Goal: Download file/media

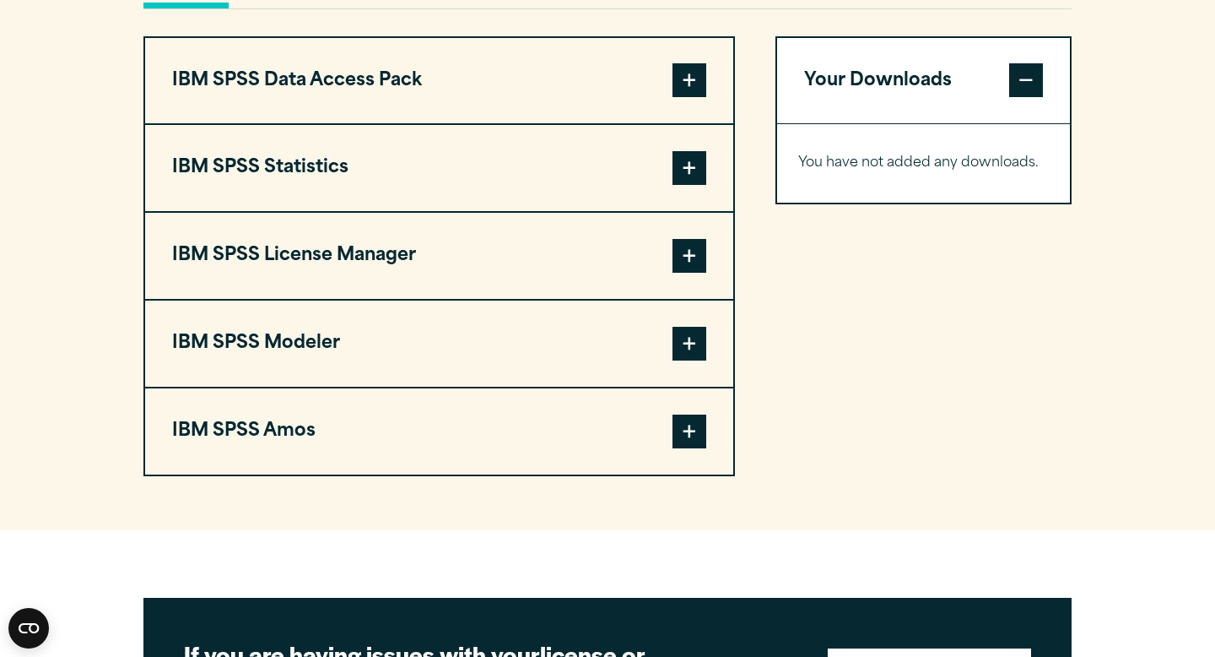
scroll to position [1317, 0]
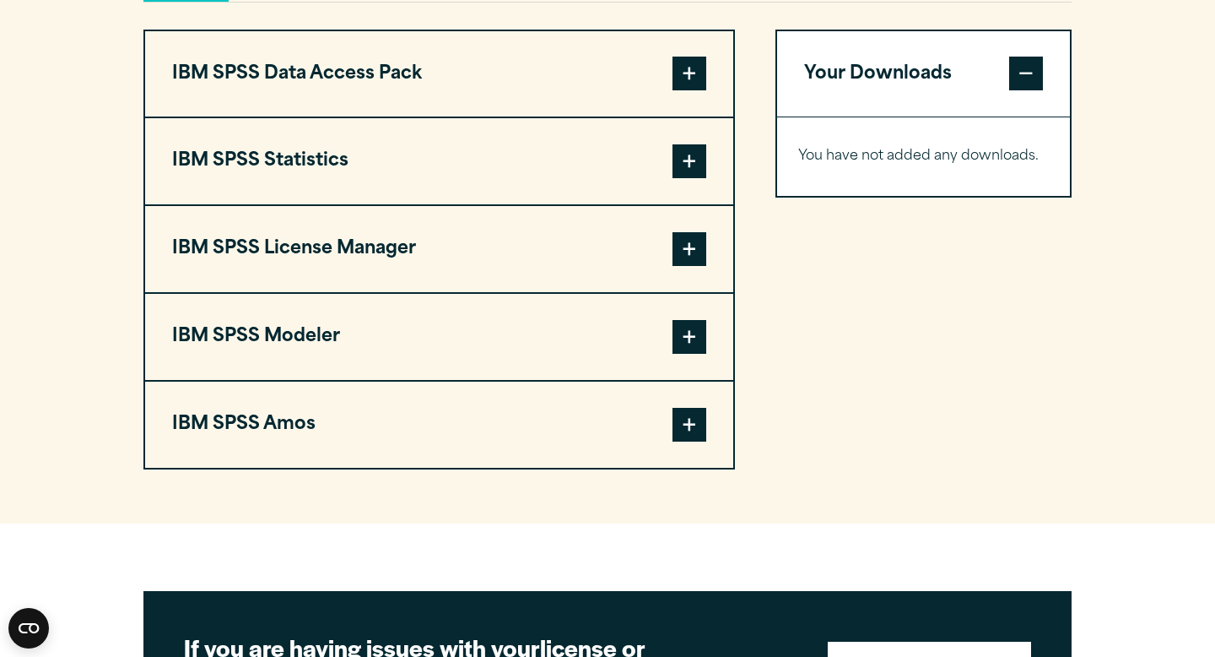
click at [641, 204] on button "IBM SPSS Statistics" at bounding box center [439, 161] width 588 height 86
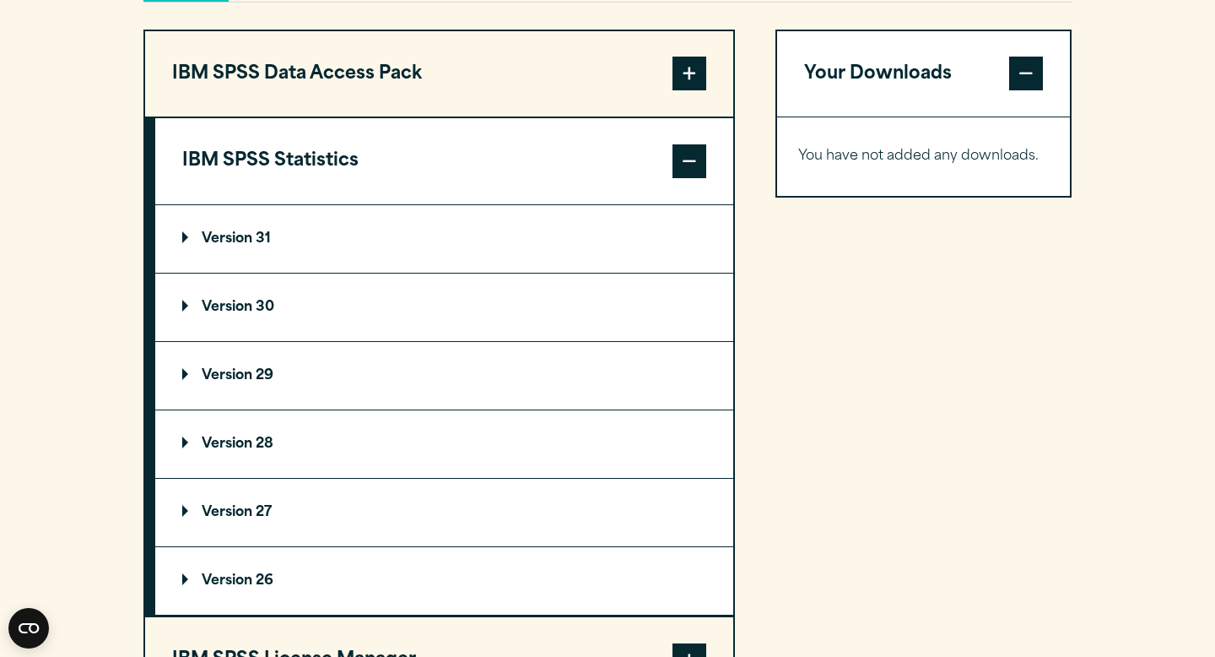
click at [259, 246] on p "Version 31" at bounding box center [226, 239] width 89 height 14
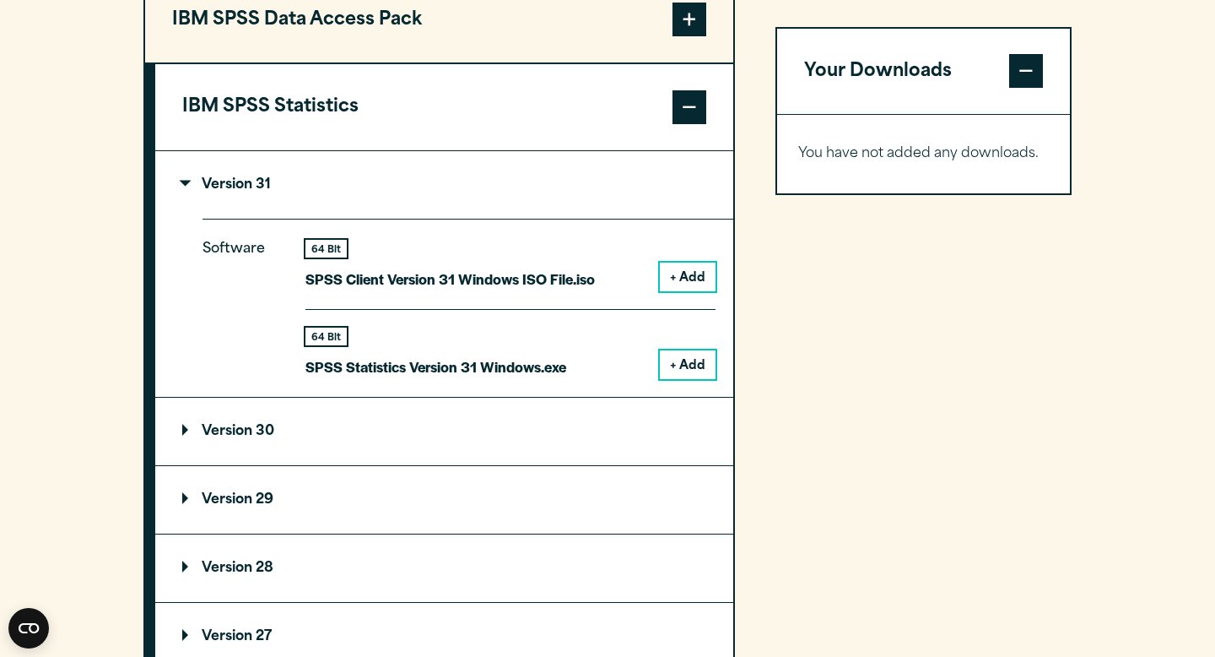
scroll to position [1373, 0]
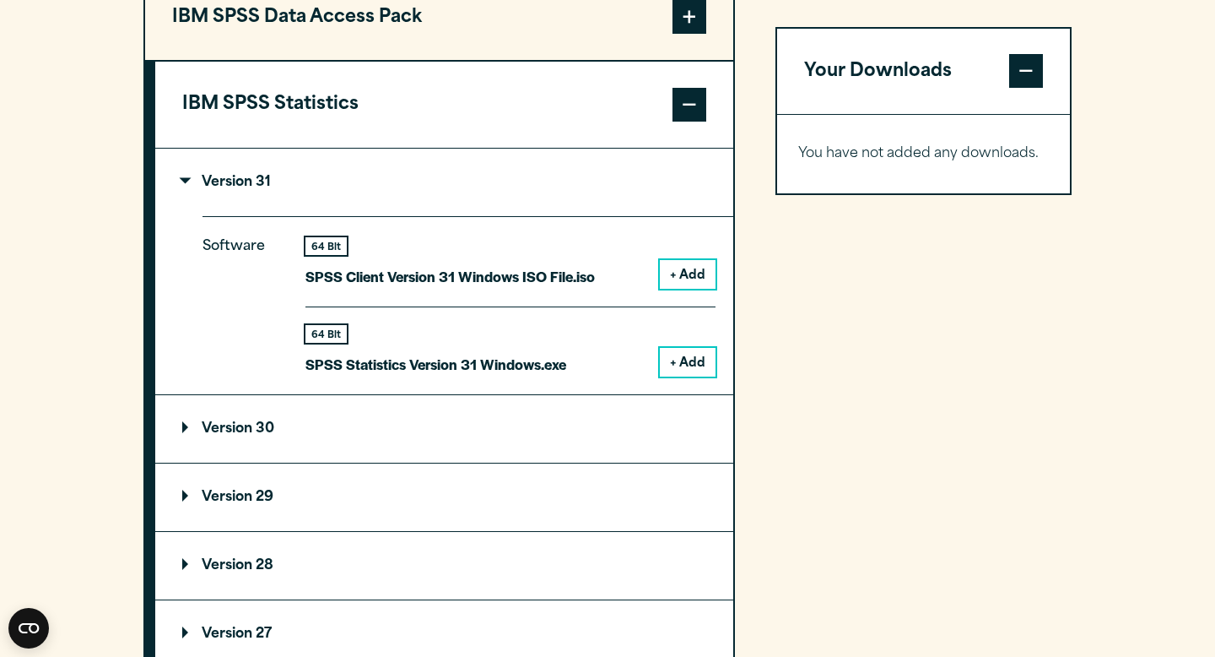
click at [509, 148] on button "IBM SPSS Statistics" at bounding box center [444, 105] width 578 height 86
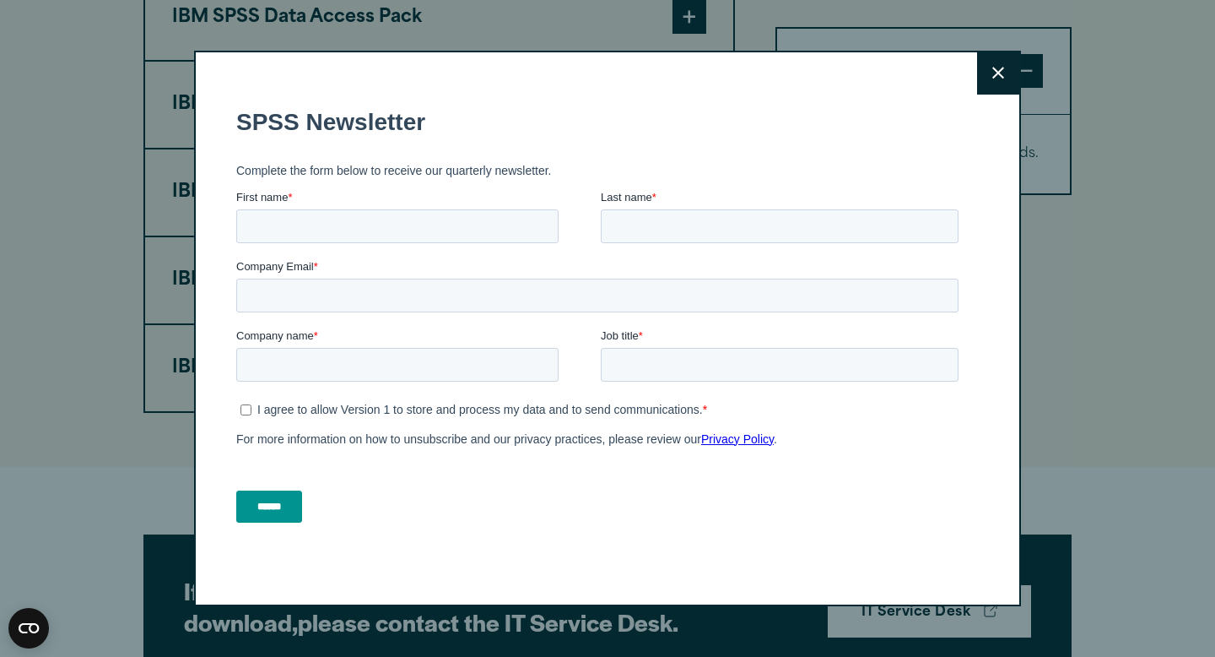
click at [996, 66] on button "Close" at bounding box center [998, 73] width 42 height 42
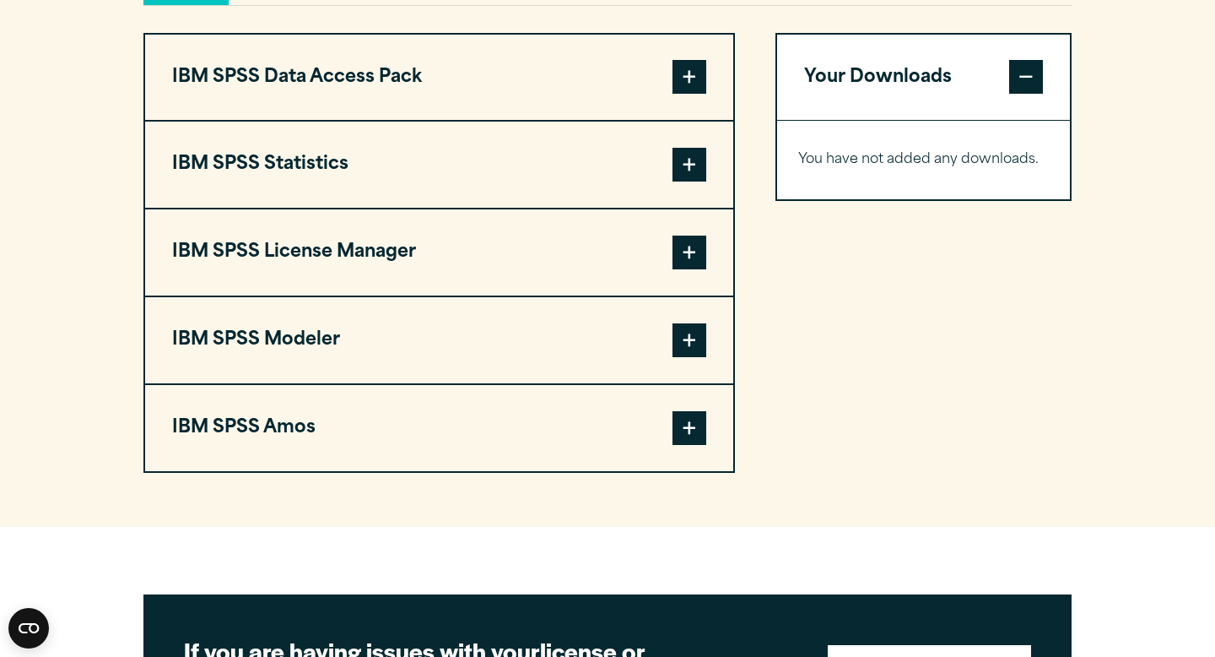
scroll to position [1312, 0]
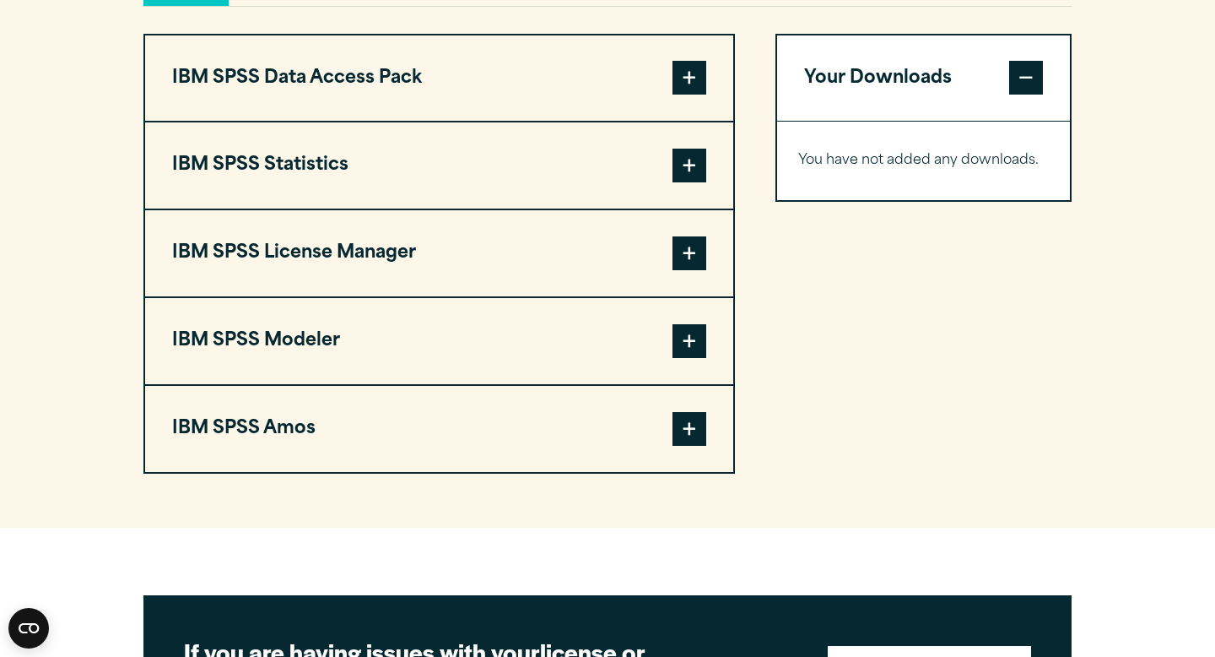
click at [526, 290] on button "IBM SPSS License Manager" at bounding box center [439, 253] width 588 height 86
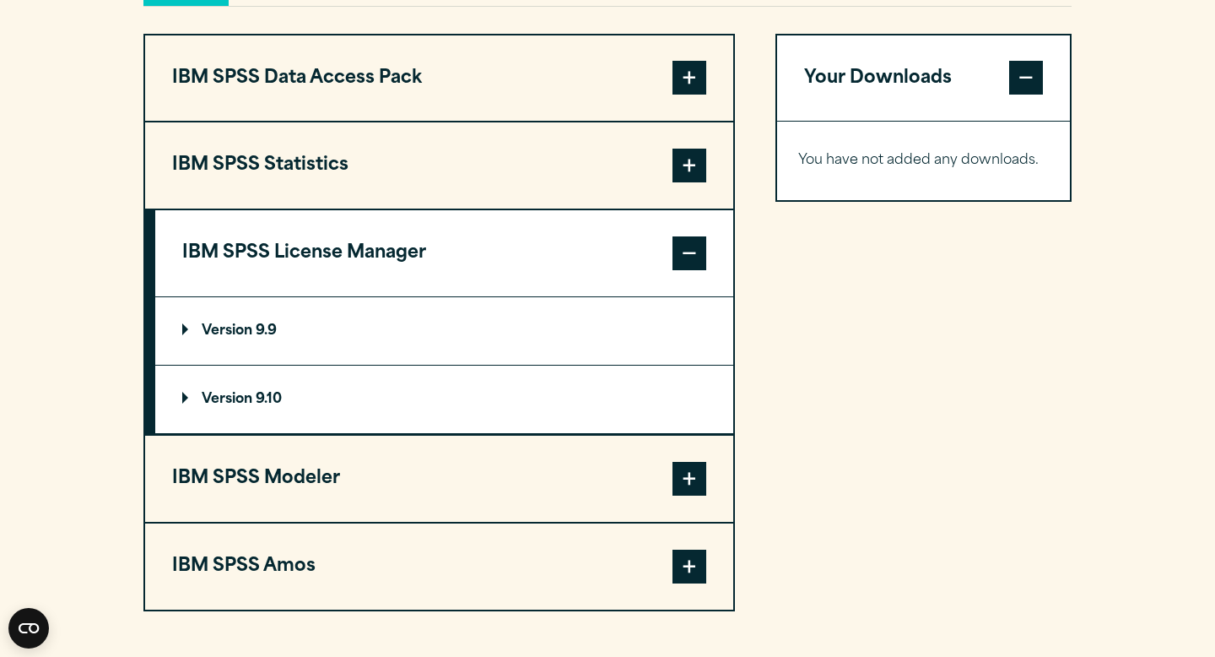
click at [505, 296] on button "IBM SPSS License Manager" at bounding box center [444, 253] width 578 height 86
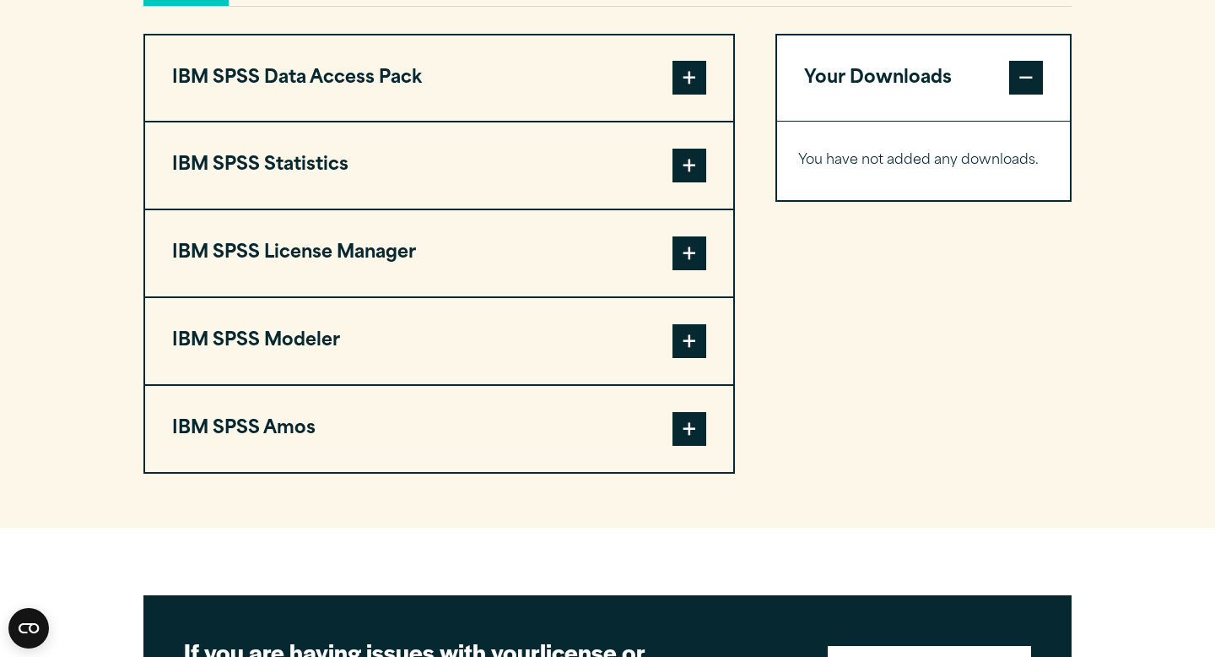
click at [527, 122] on button "IBM SPSS Data Access Pack" at bounding box center [439, 78] width 588 height 86
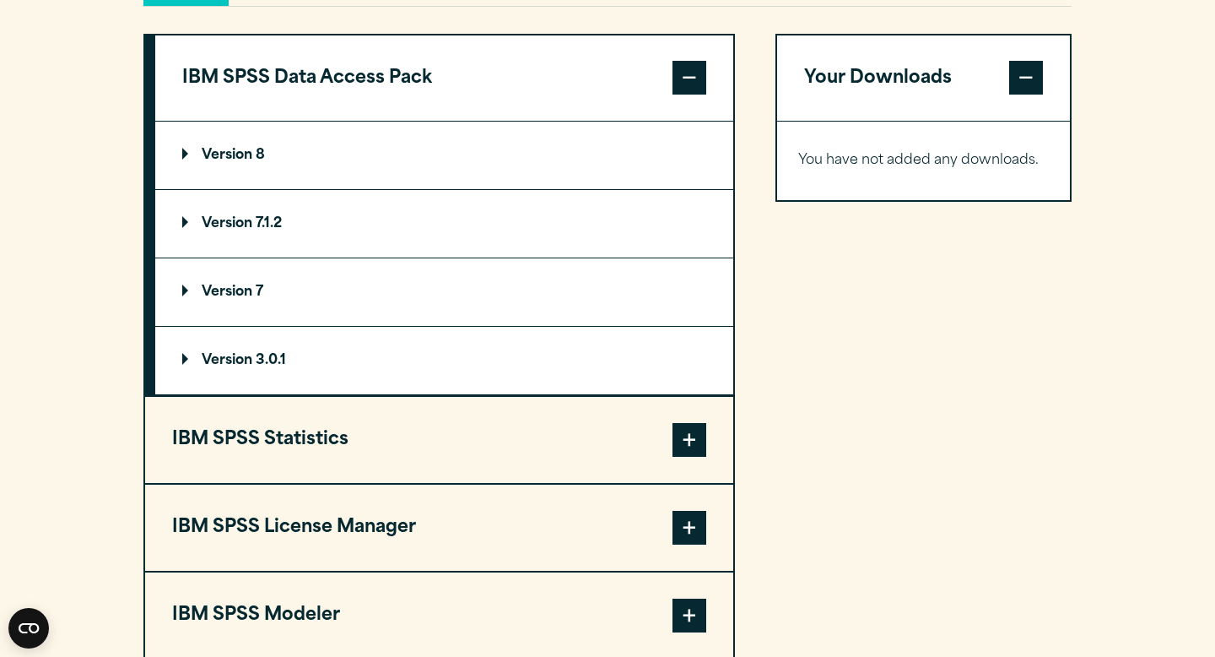
click at [526, 122] on button "IBM SPSS Data Access Pack" at bounding box center [444, 78] width 578 height 86
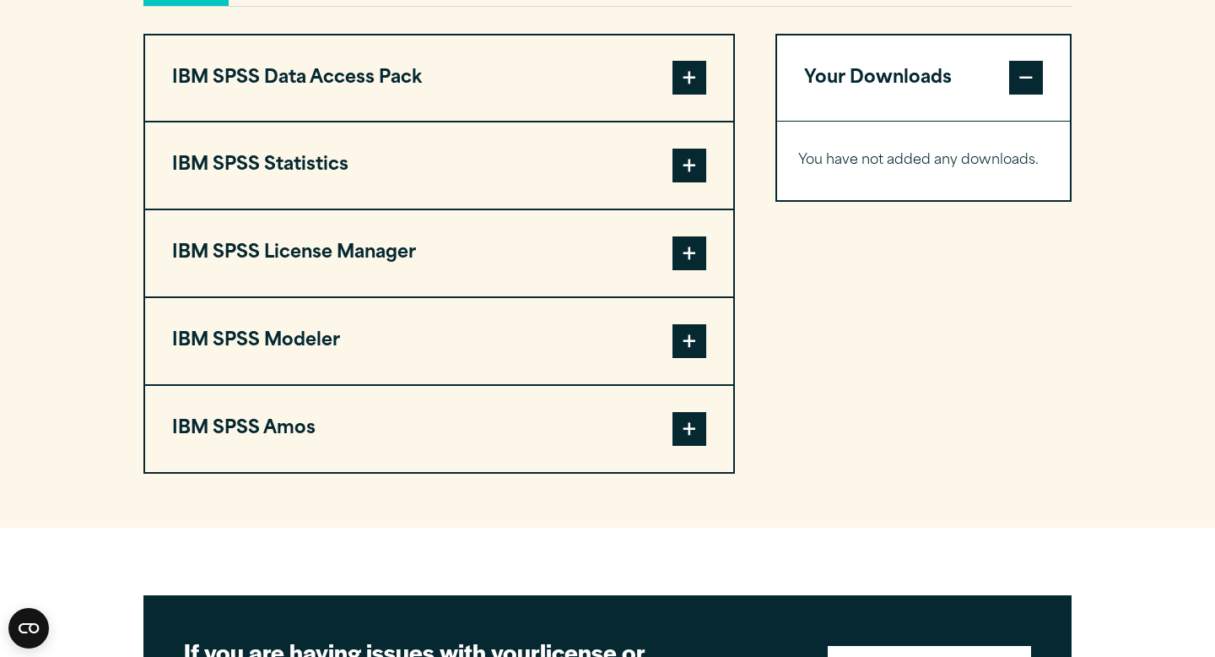
click at [452, 208] on button "IBM SPSS Statistics" at bounding box center [439, 165] width 588 height 86
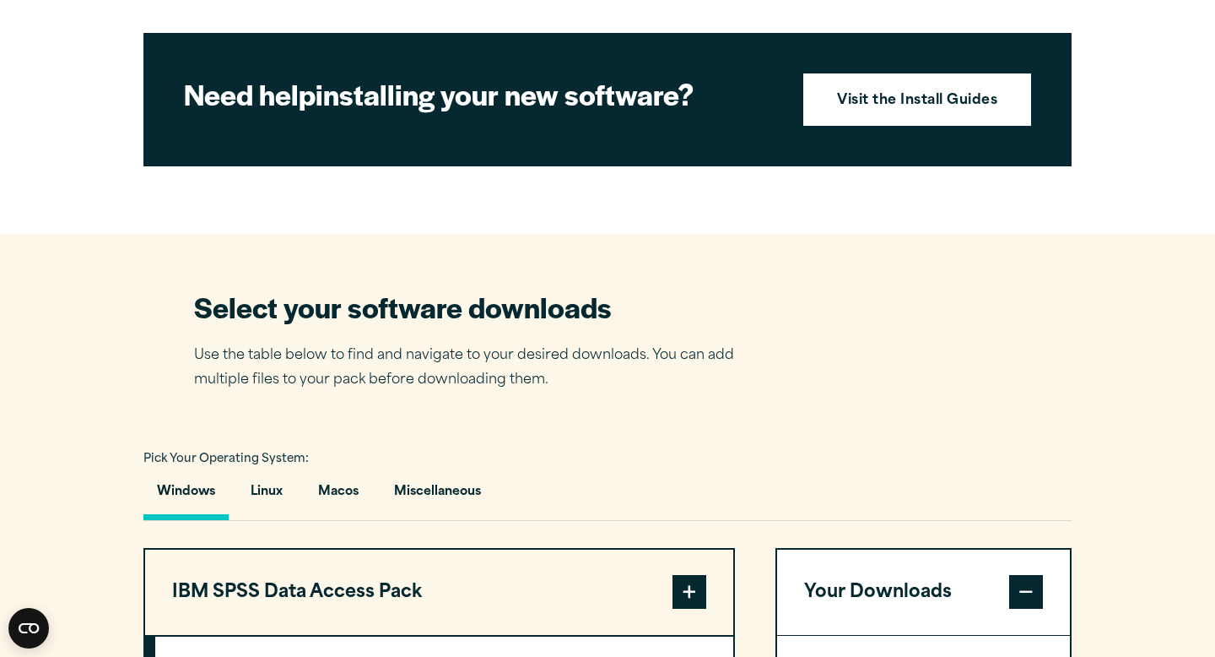
scroll to position [797, 0]
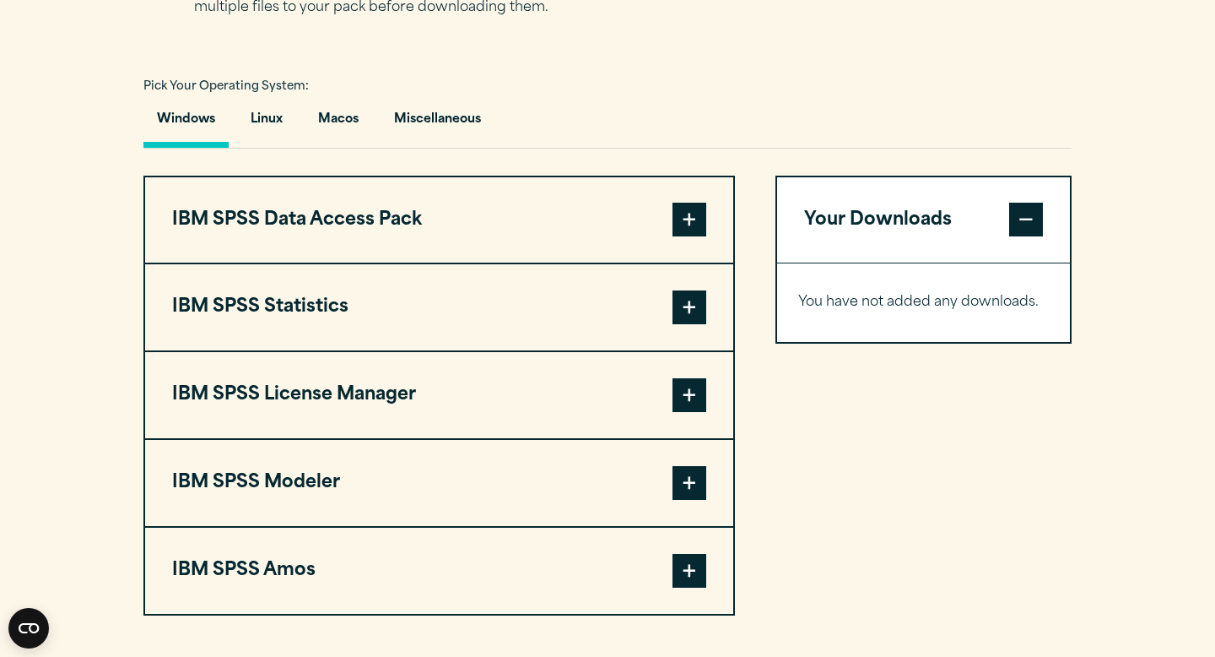
scroll to position [1196, 0]
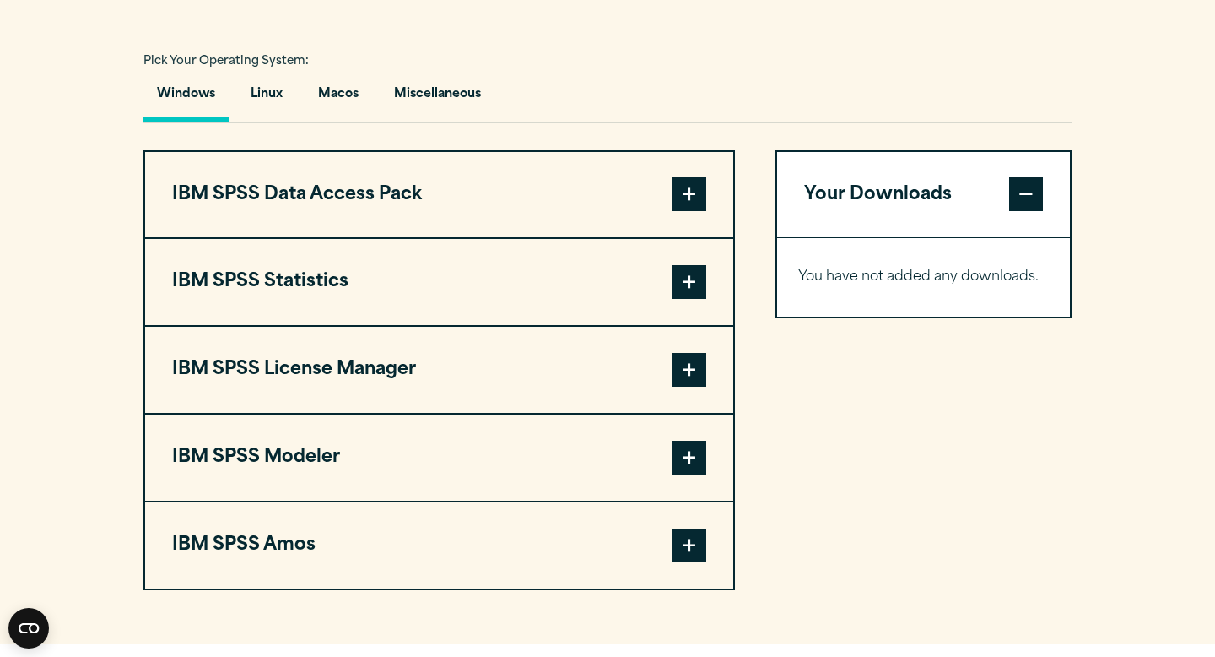
click at [635, 325] on button "IBM SPSS Statistics" at bounding box center [439, 282] width 588 height 86
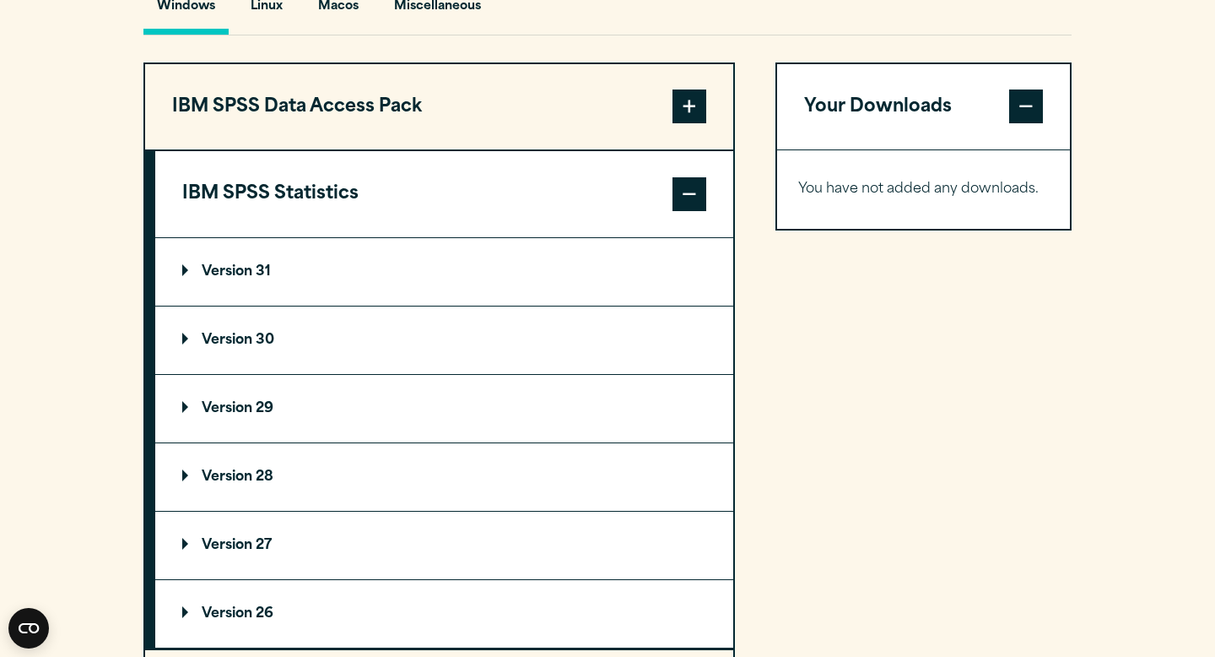
scroll to position [1288, 0]
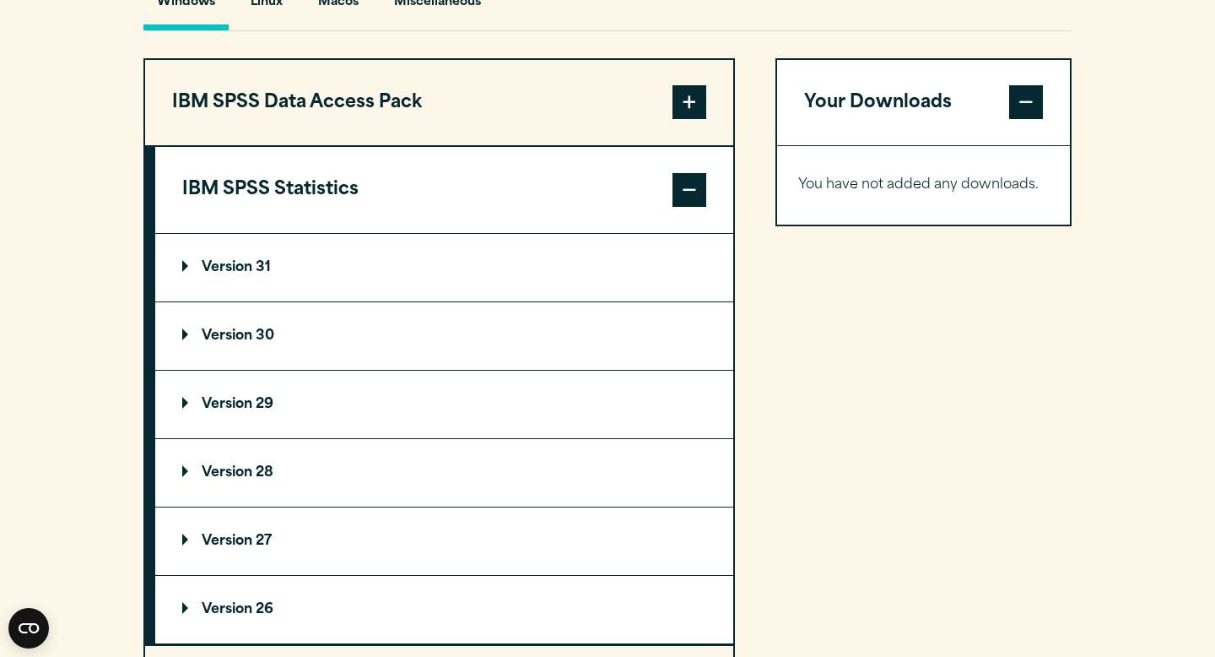
click at [262, 274] on p "Version 31" at bounding box center [226, 268] width 89 height 14
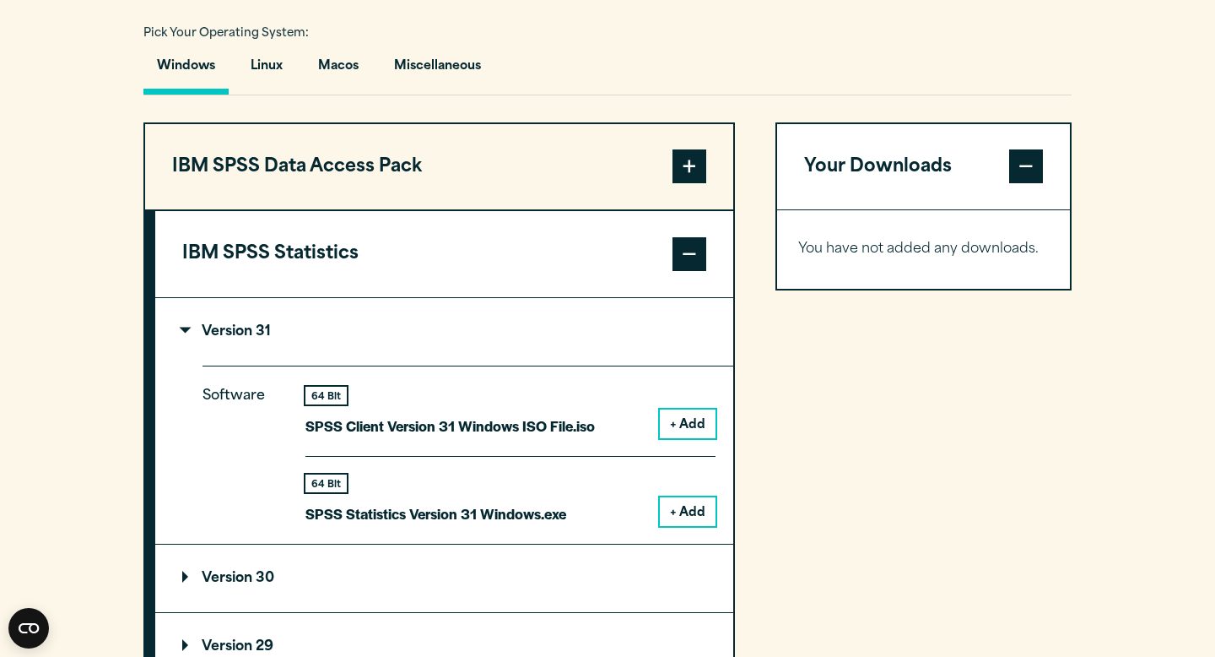
scroll to position [1219, 0]
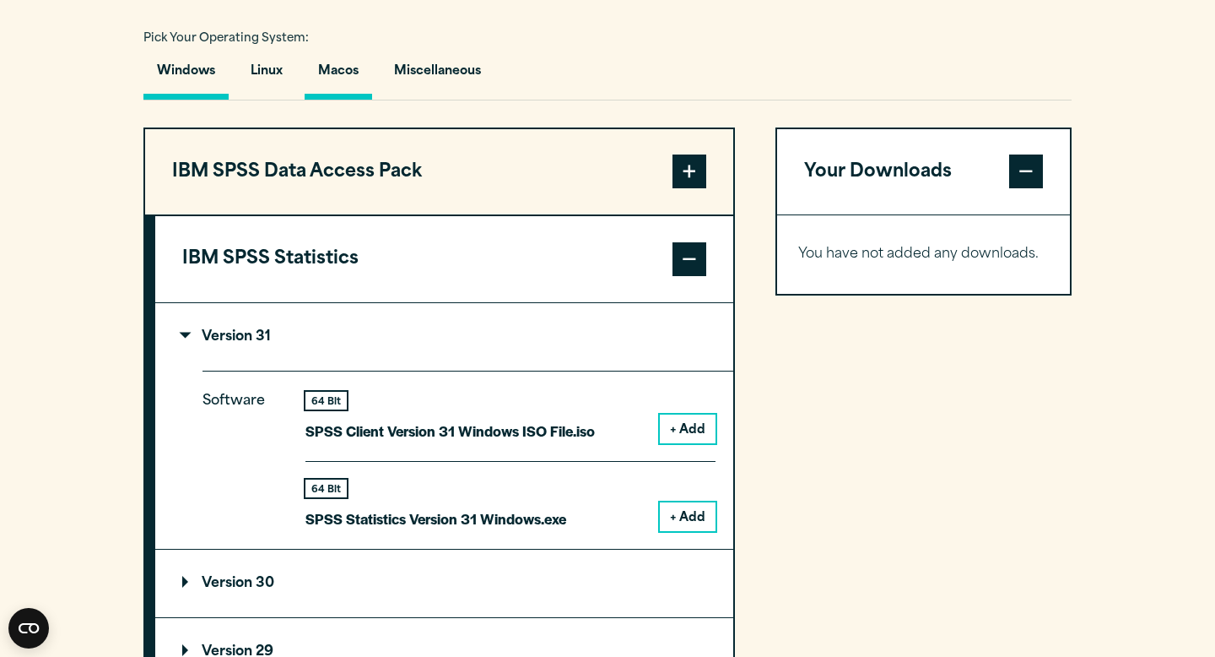
click at [328, 100] on button "Macos" at bounding box center [339, 75] width 68 height 48
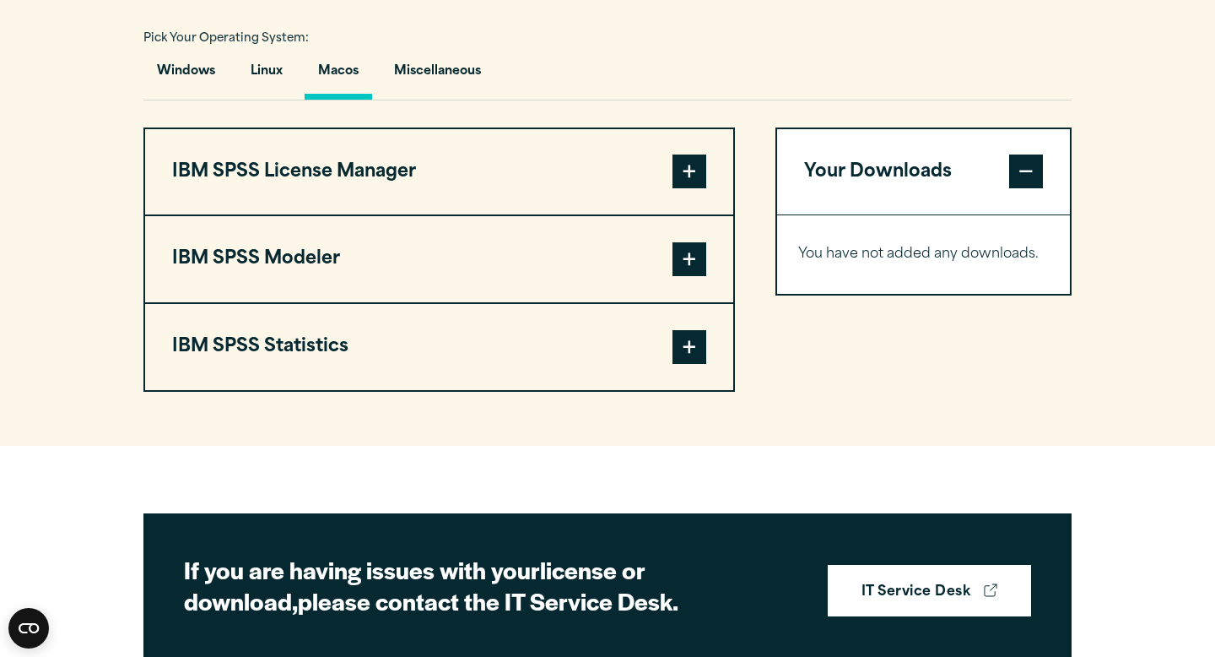
click at [515, 215] on button "IBM SPSS License Manager" at bounding box center [439, 172] width 588 height 86
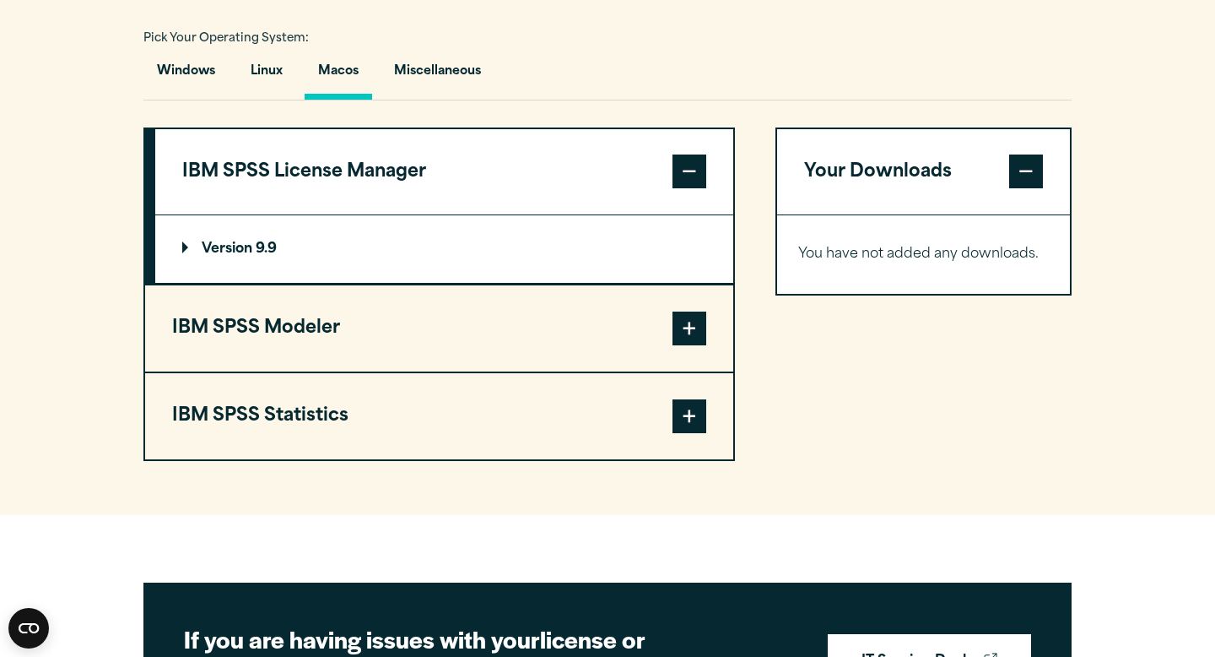
click at [515, 215] on button "IBM SPSS License Manager" at bounding box center [444, 172] width 578 height 86
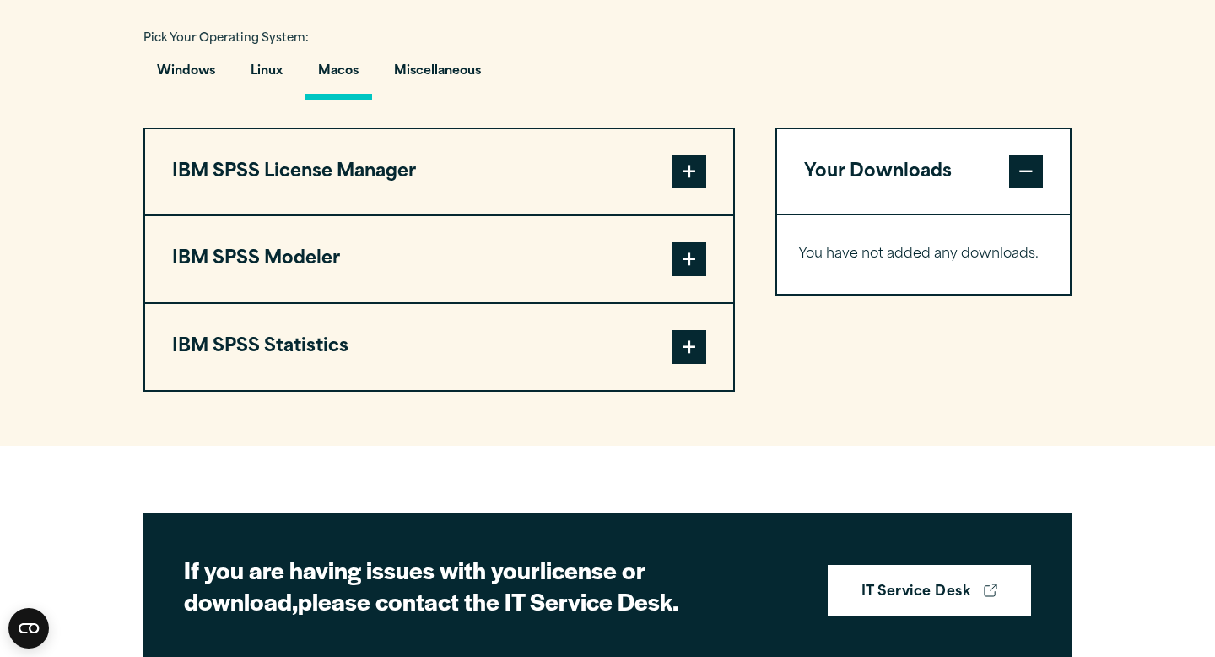
click at [484, 385] on button "IBM SPSS Statistics" at bounding box center [439, 347] width 588 height 86
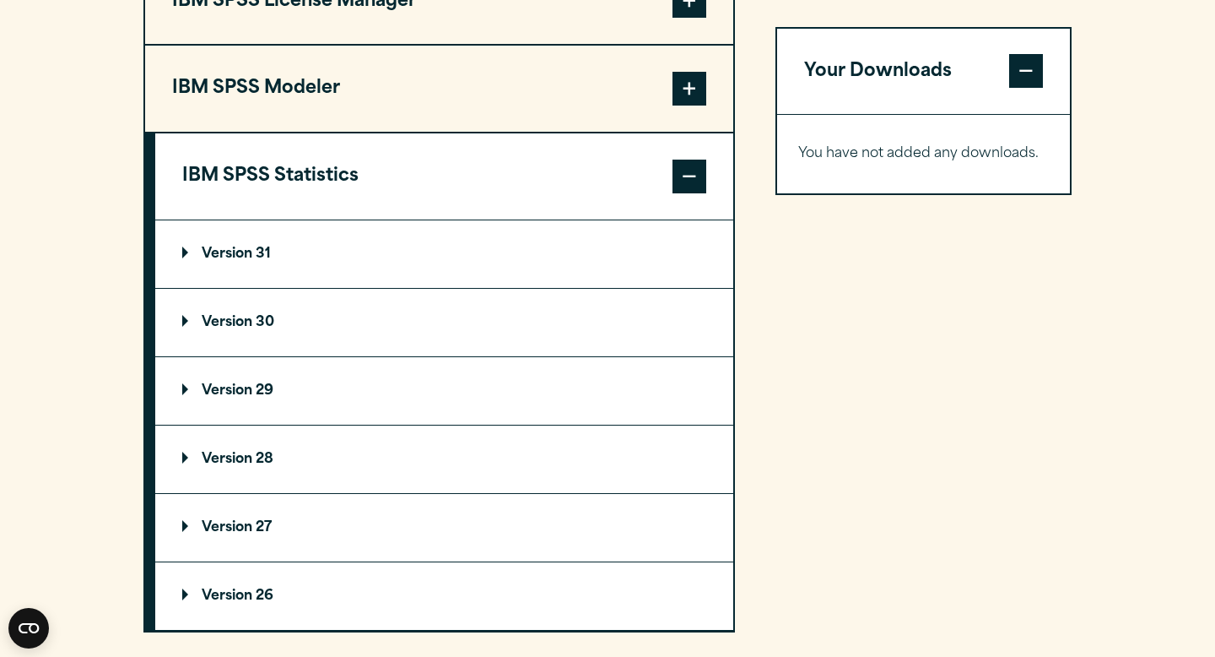
scroll to position [1391, 0]
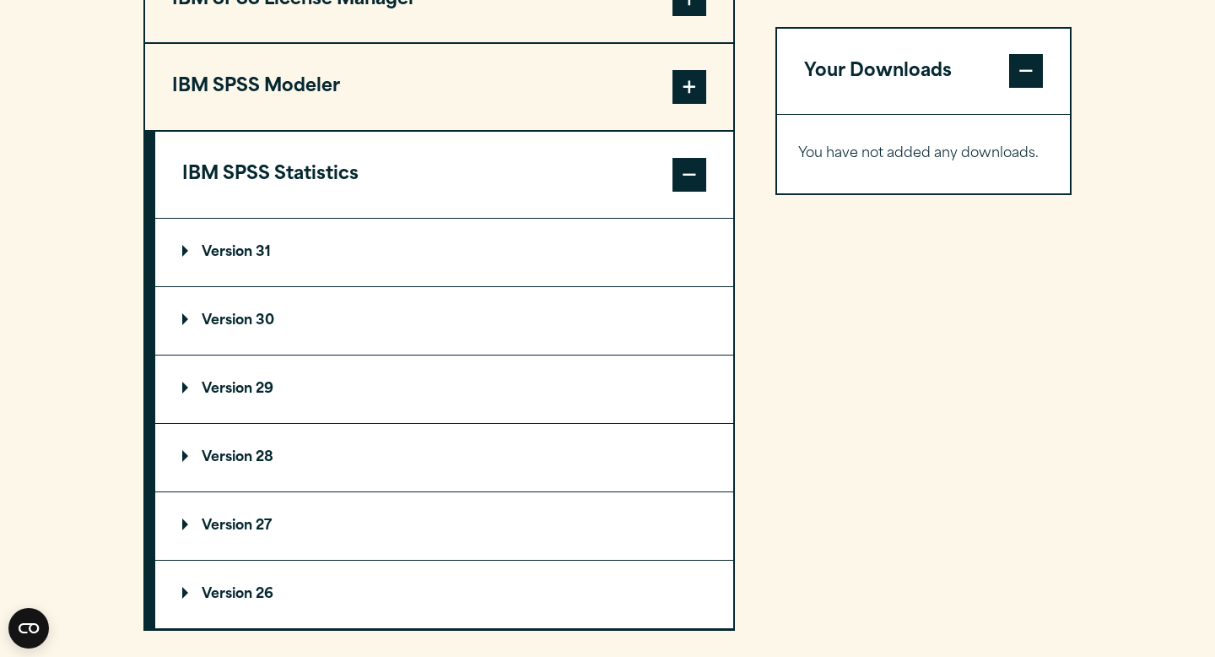
click at [225, 282] on summary "Version 31" at bounding box center [444, 253] width 578 height 68
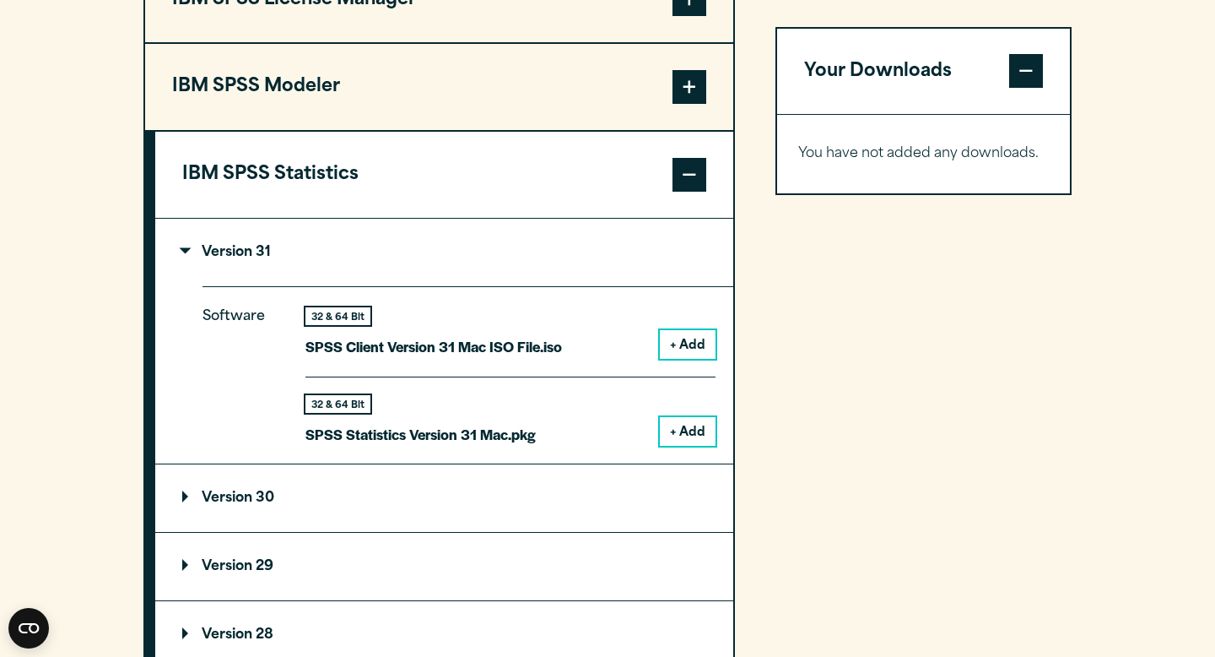
click at [684, 446] on button "+ Add" at bounding box center [688, 431] width 56 height 29
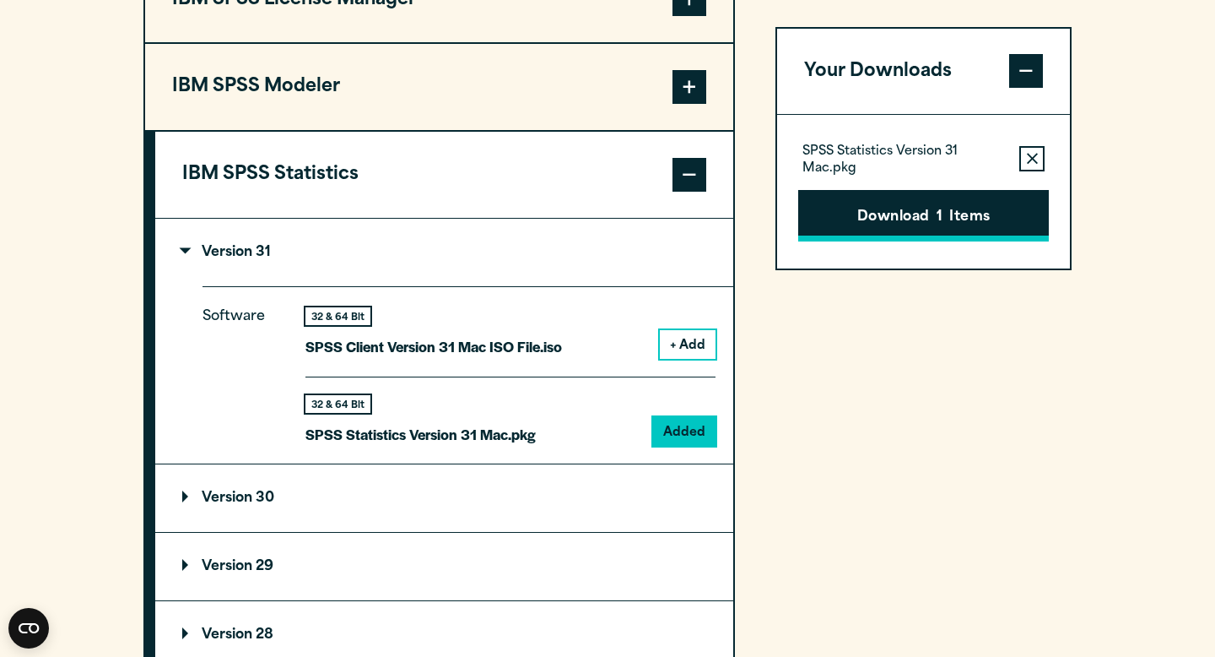
click at [961, 205] on button "Download 1 Items" at bounding box center [923, 216] width 251 height 52
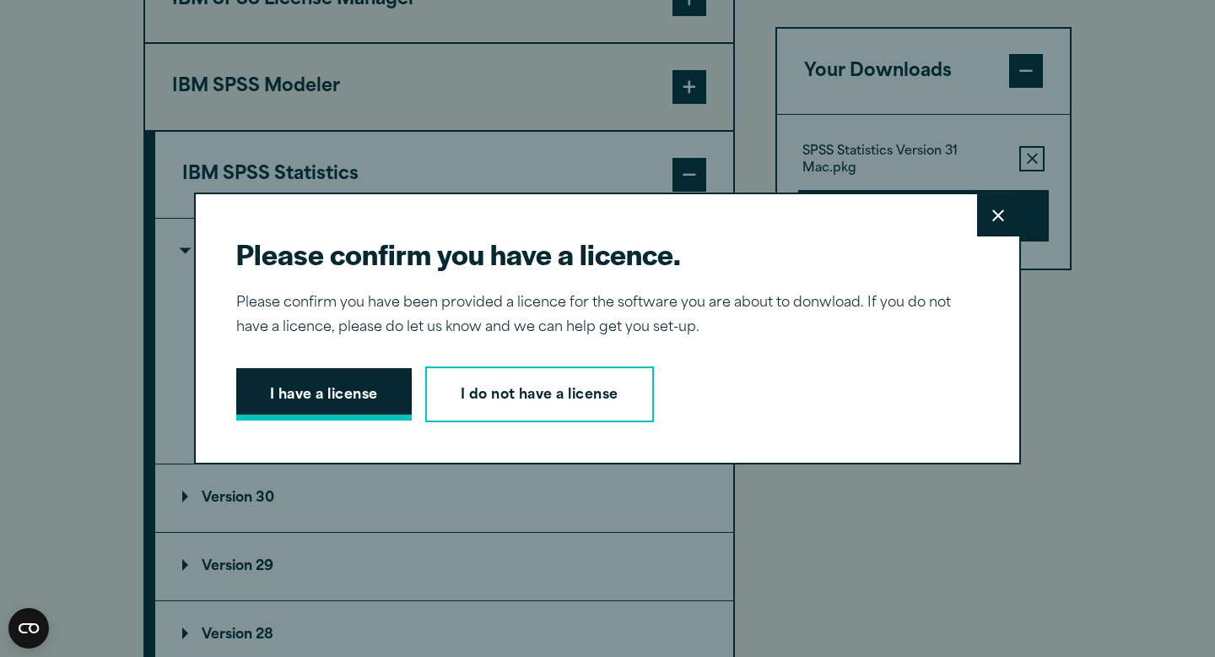
click at [363, 393] on button "I have a license" at bounding box center [324, 394] width 176 height 52
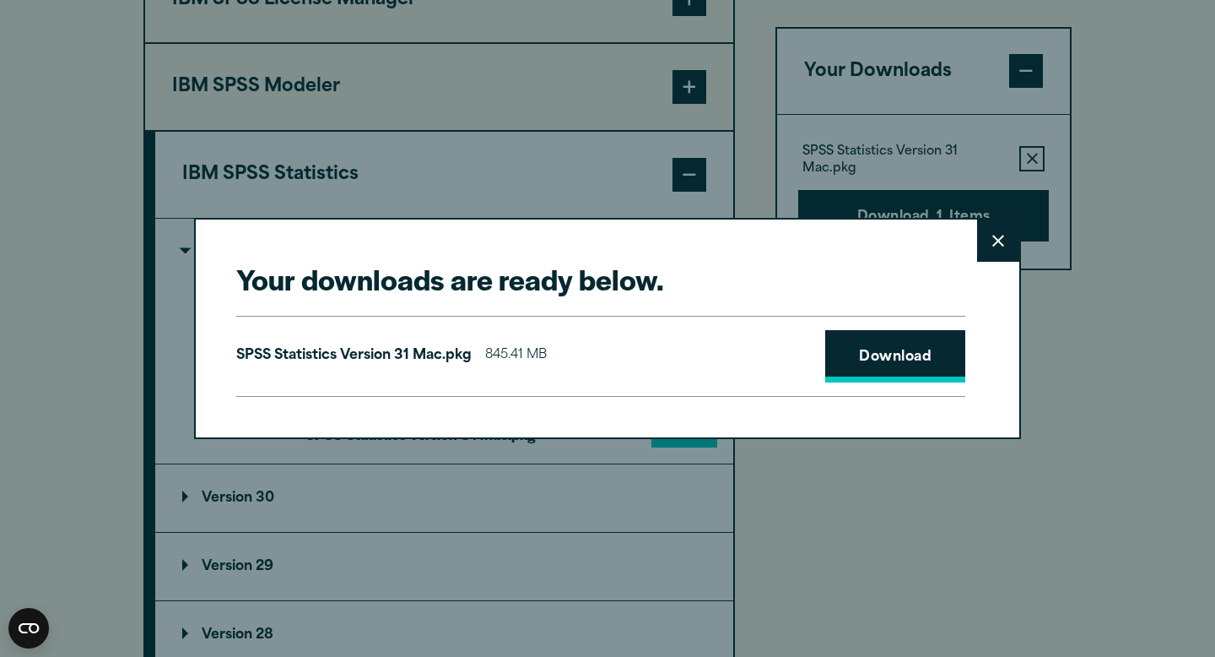
click at [910, 349] on link "Download" at bounding box center [895, 356] width 140 height 52
